Goal: Information Seeking & Learning: Understand process/instructions

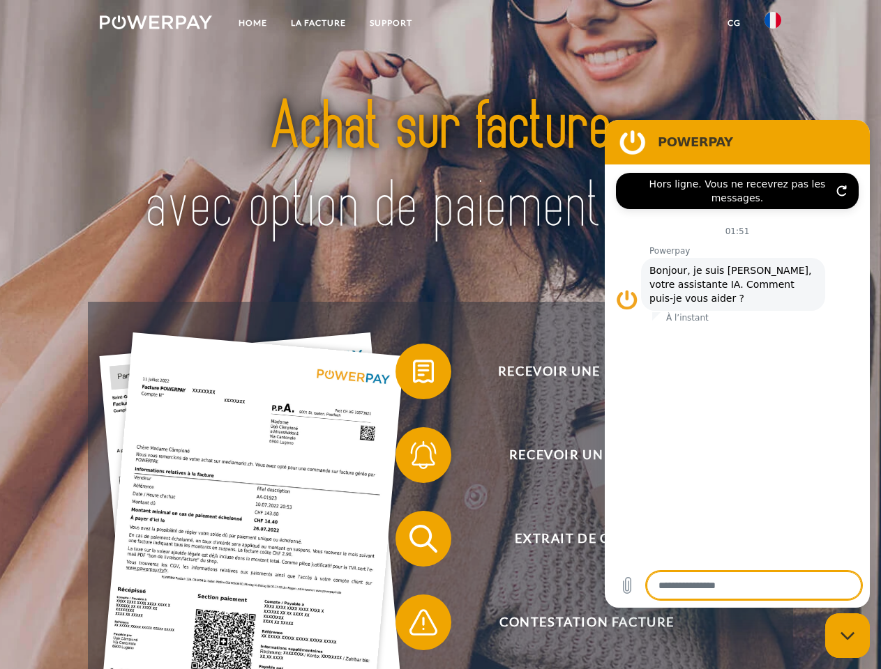
click at [155, 24] on img at bounding box center [156, 22] width 112 height 14
click at [773, 24] on img at bounding box center [772, 20] width 17 height 17
click at [733, 23] on link "CG" at bounding box center [733, 22] width 37 height 25
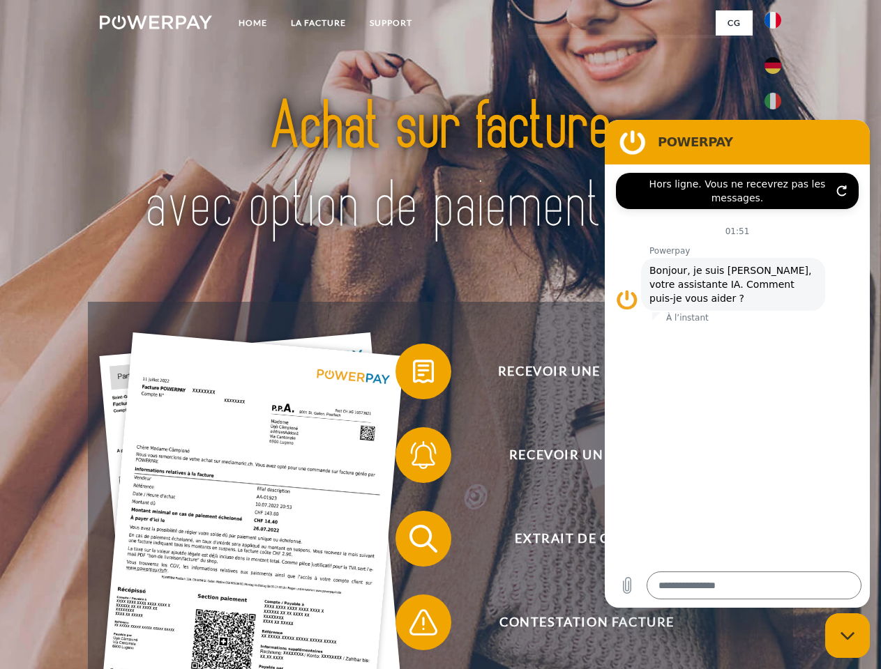
click at [413, 374] on span at bounding box center [402, 372] width 70 height 70
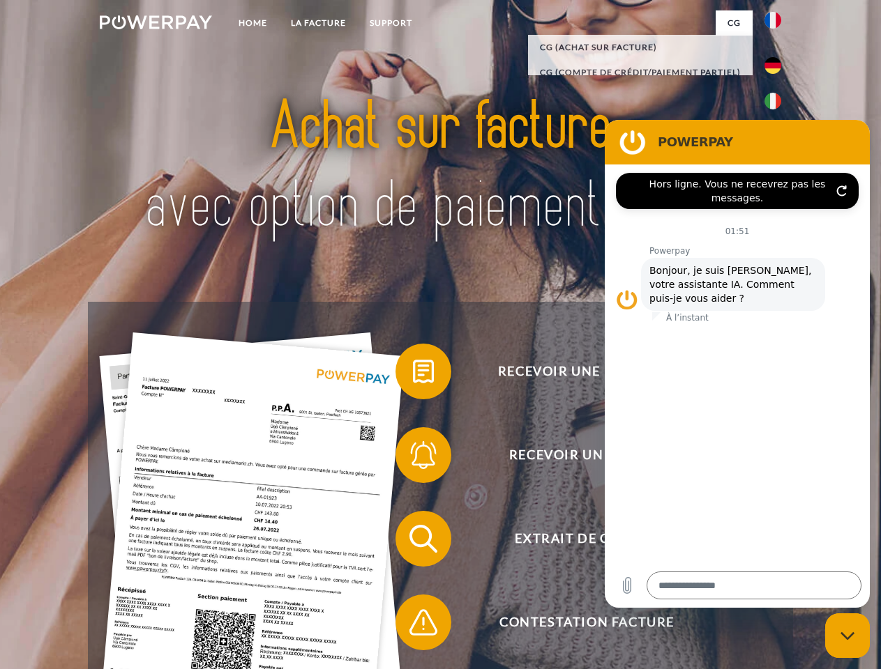
click at [413, 458] on div "Recevoir une facture ? Recevoir un rappel? Extrait de compte retour" at bounding box center [440, 581] width 704 height 558
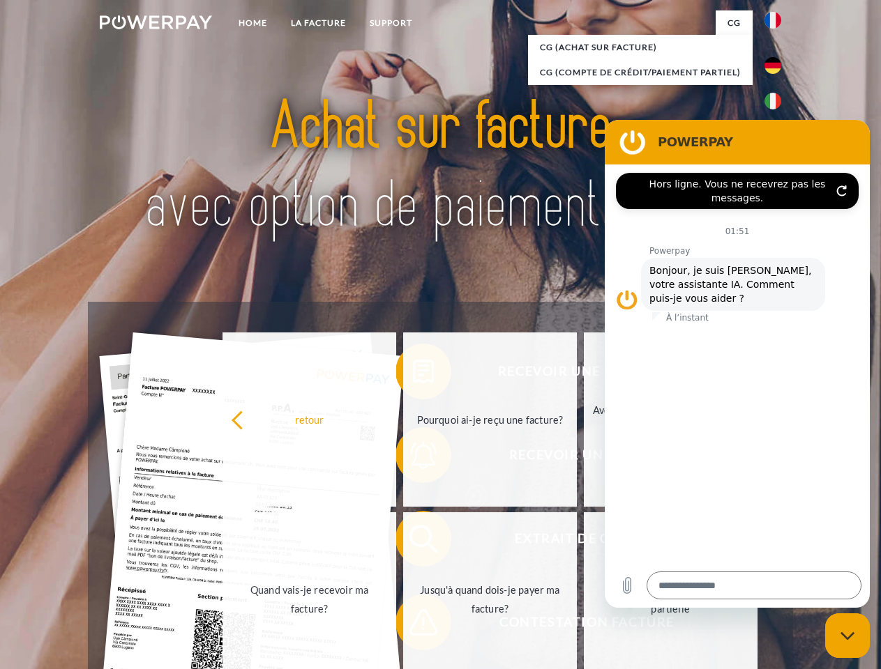
click at [413, 542] on link "Jusqu'à quand dois-je payer ma facture?" at bounding box center [490, 599] width 174 height 174
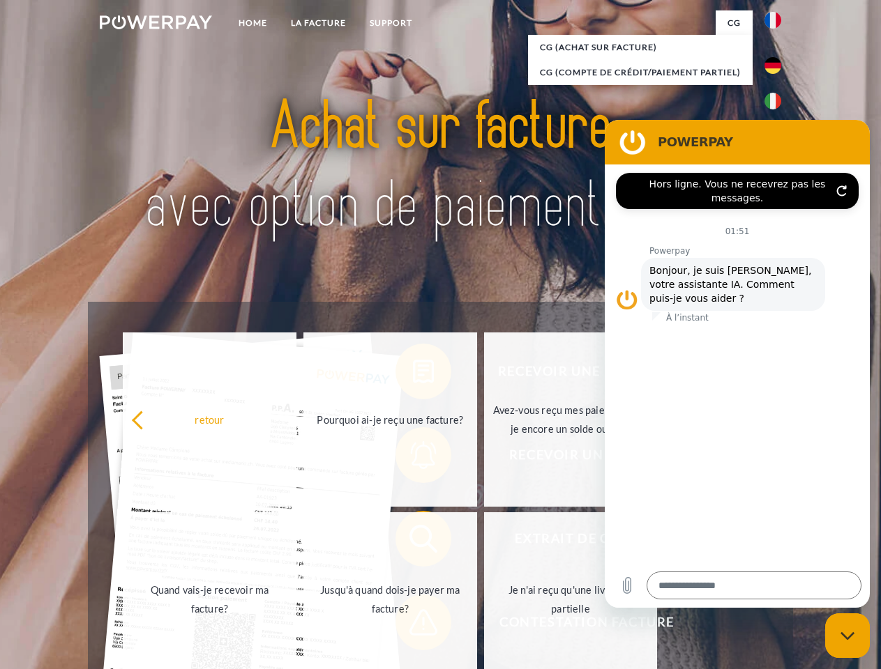
click at [413, 625] on span at bounding box center [402, 623] width 70 height 70
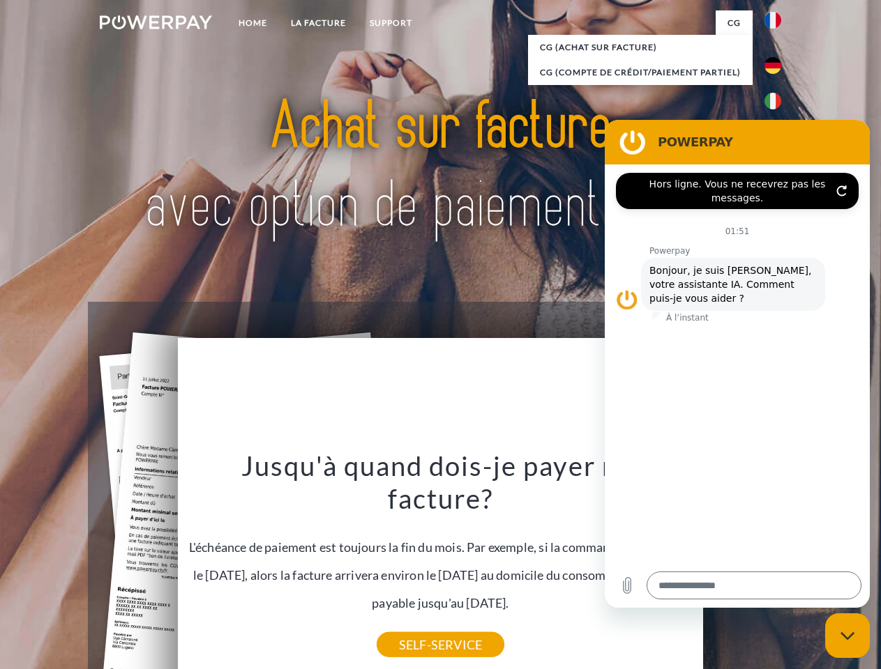
click at [847, 636] on icon "Fermer la fenêtre de messagerie" at bounding box center [847, 636] width 15 height 9
type textarea "*"
